Goal: Check status: Check status

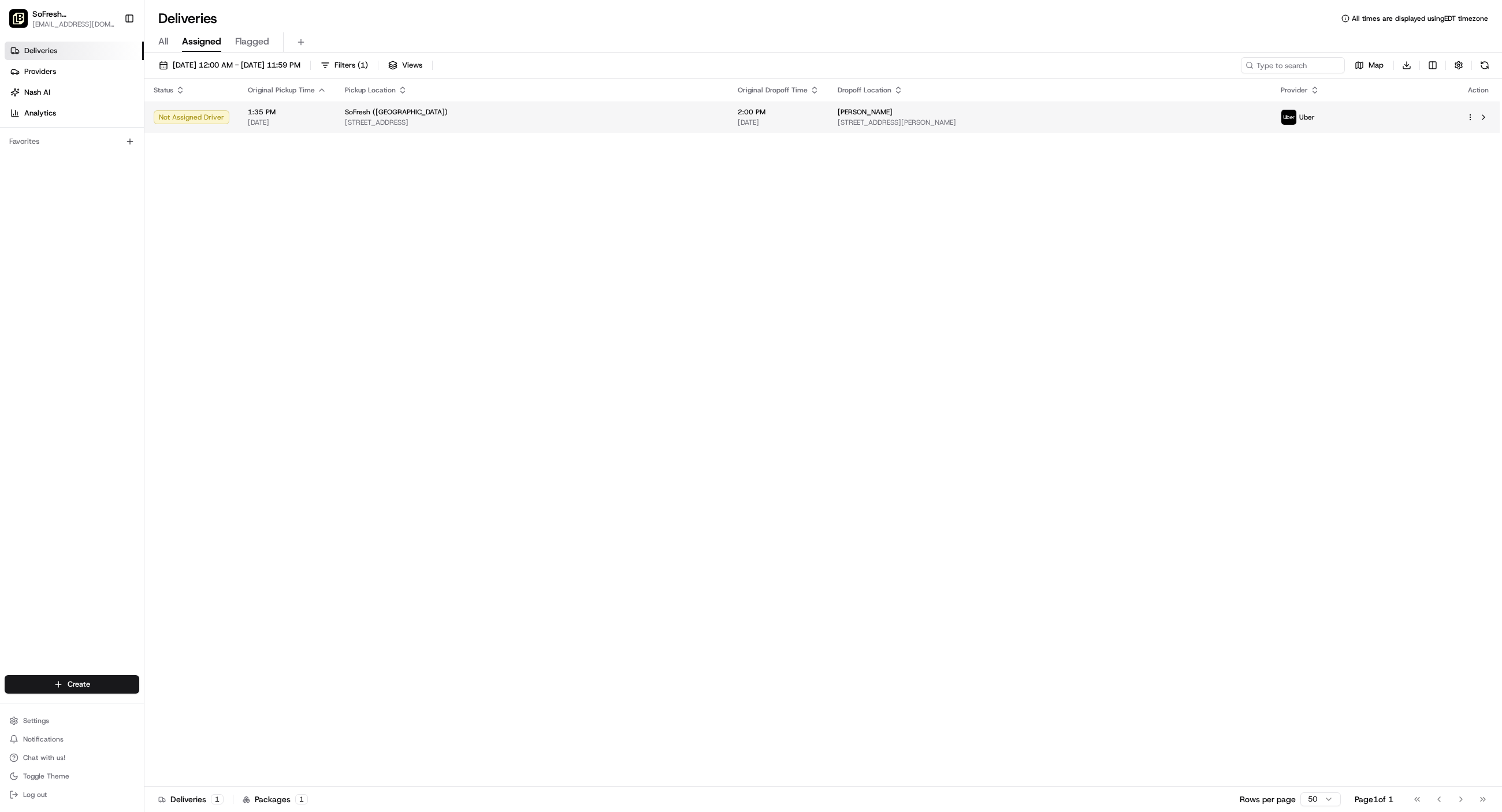
click at [1465, 119] on td at bounding box center [1478, 118] width 43 height 31
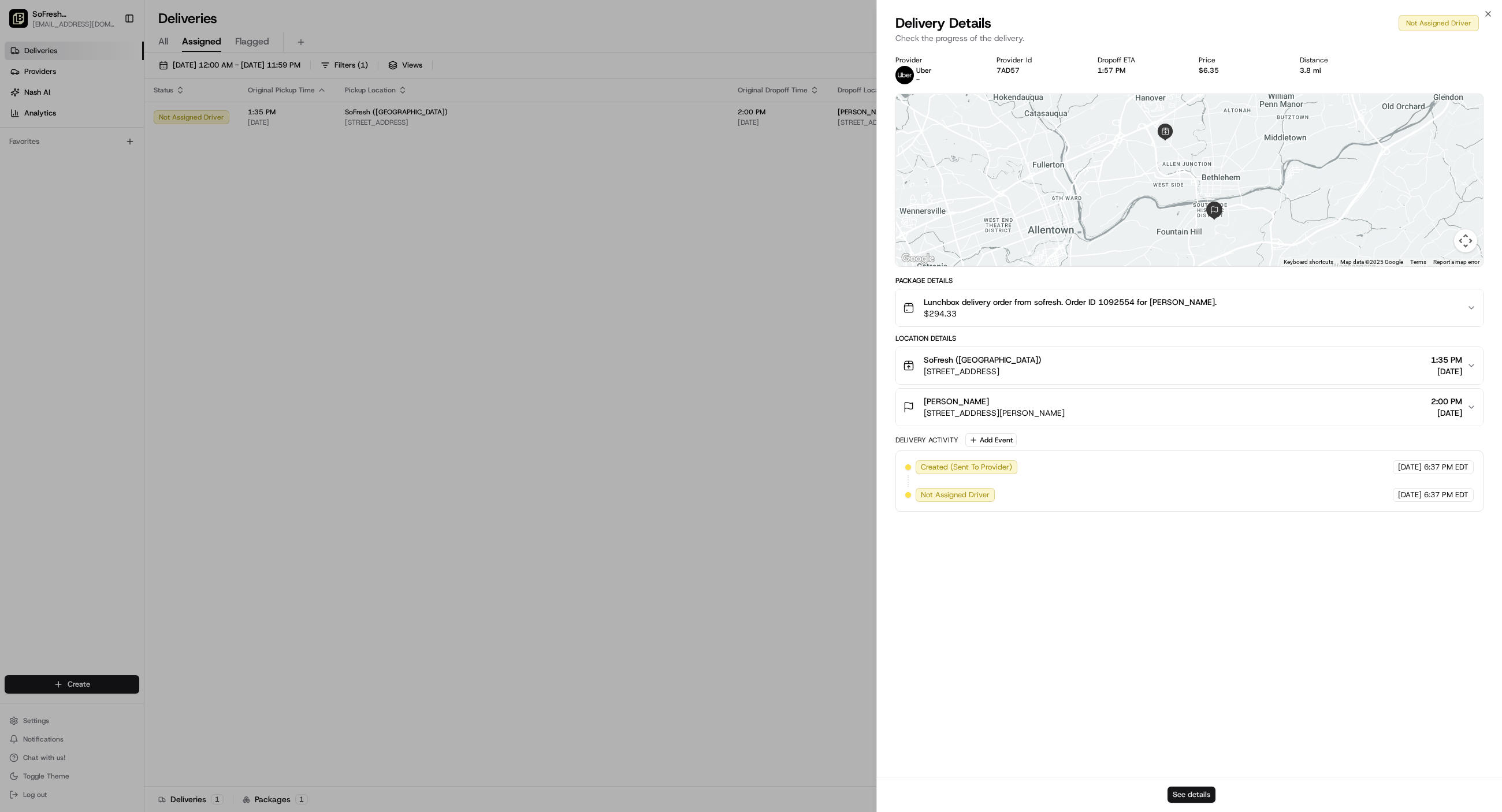
click at [1190, 793] on button "See details" at bounding box center [1191, 795] width 48 height 16
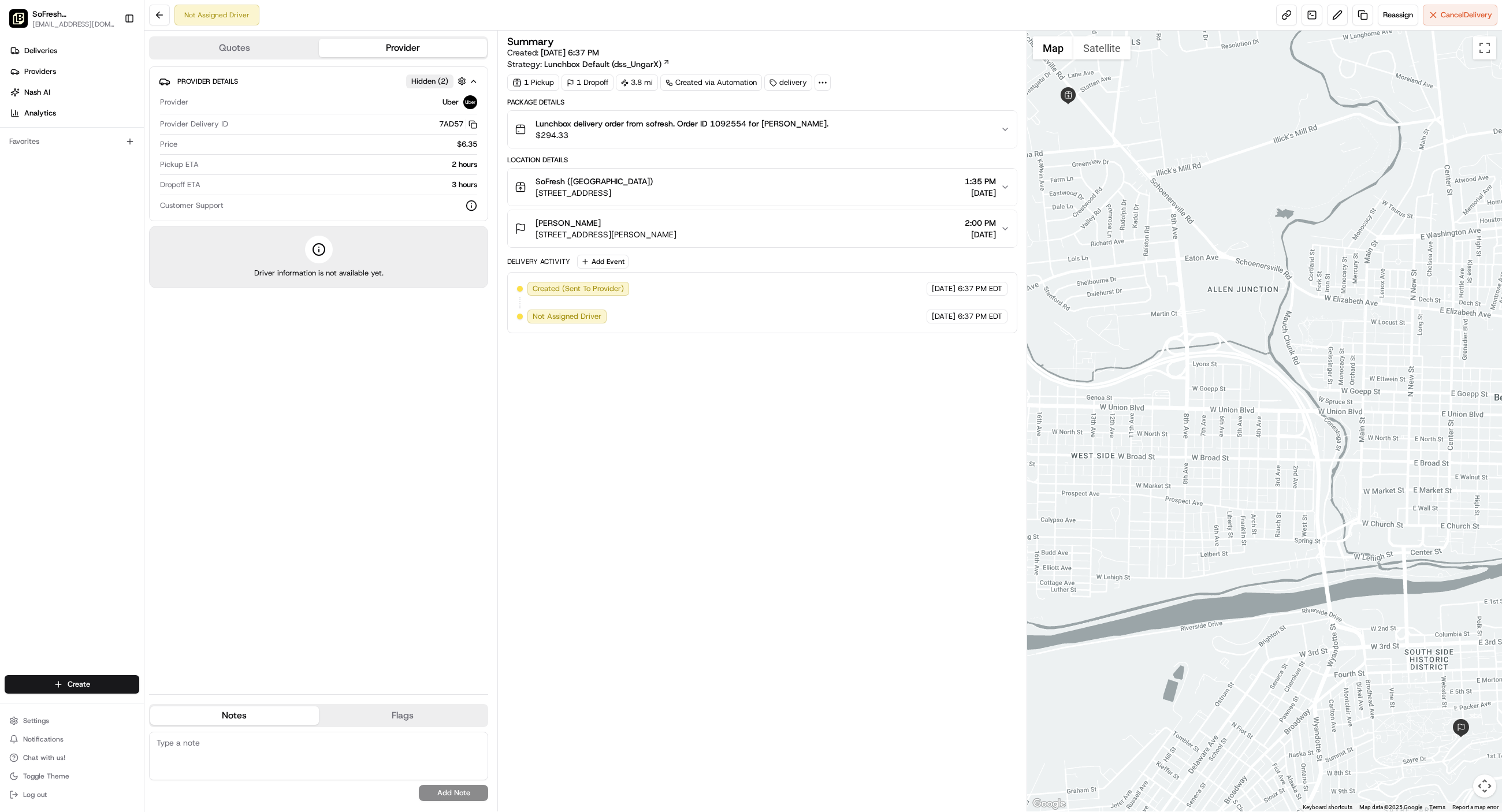
click at [980, 135] on div "Lunchbox delivery order from sofresh. Order ID 1092554 for Audrey James. $294.33" at bounding box center [757, 129] width 486 height 23
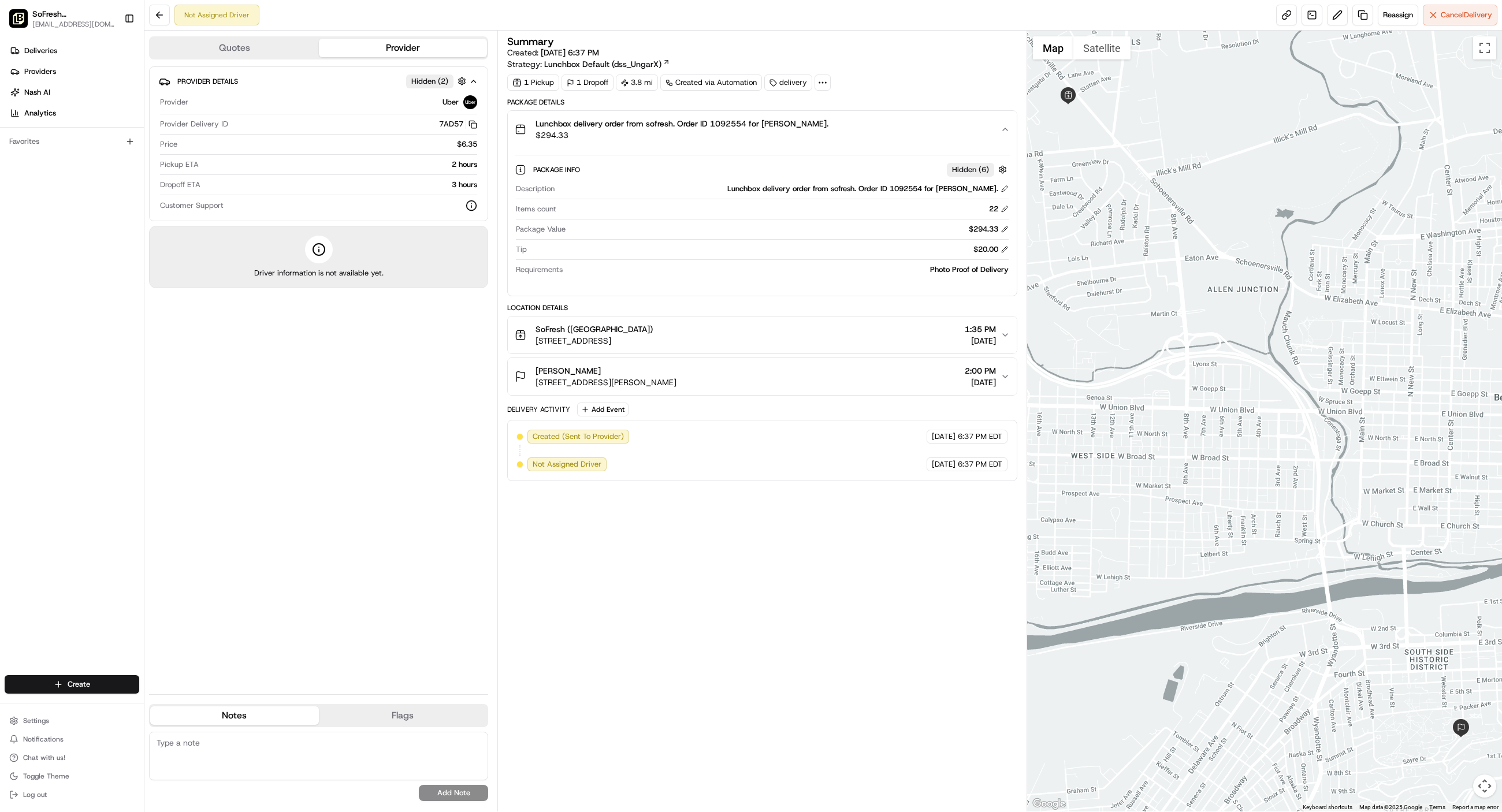
click at [933, 371] on div "Audrey James 671 Taylor St, Bethlehem, PA 18015, USA 2:00 PM 08/16/2025" at bounding box center [757, 376] width 486 height 23
